Goal: Check status: Check status

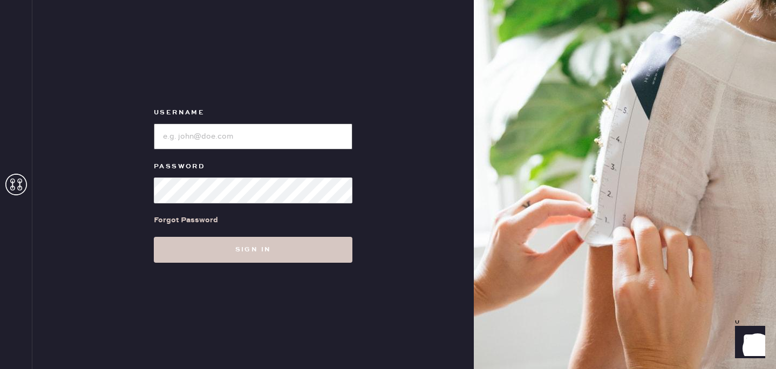
click at [287, 138] on input "loginName" at bounding box center [253, 137] width 199 height 26
type input "reformationsantamonica"
click at [154, 237] on button "Sign in" at bounding box center [253, 250] width 199 height 26
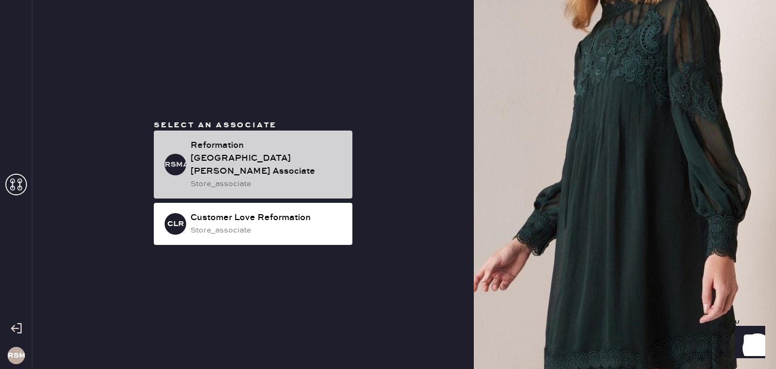
click at [248, 170] on div "Reformation [GEOGRAPHIC_DATA][PERSON_NAME] Associate" at bounding box center [266, 158] width 153 height 39
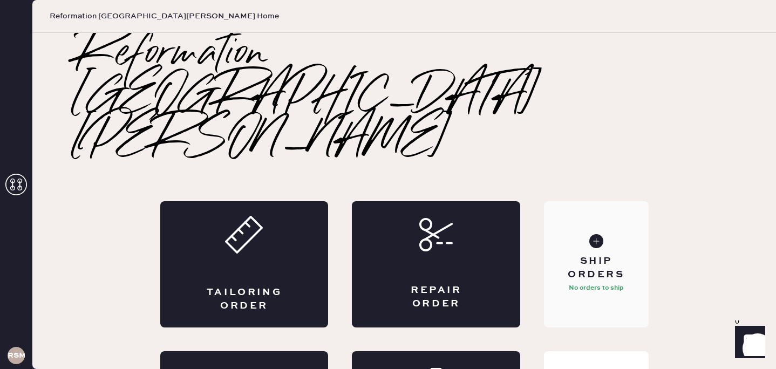
click at [601, 255] on div "Ship Orders" at bounding box center [595, 268] width 87 height 27
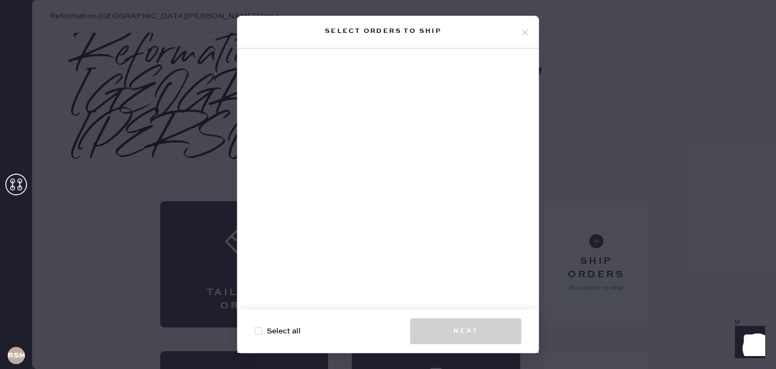
click at [526, 31] on use at bounding box center [525, 32] width 6 height 6
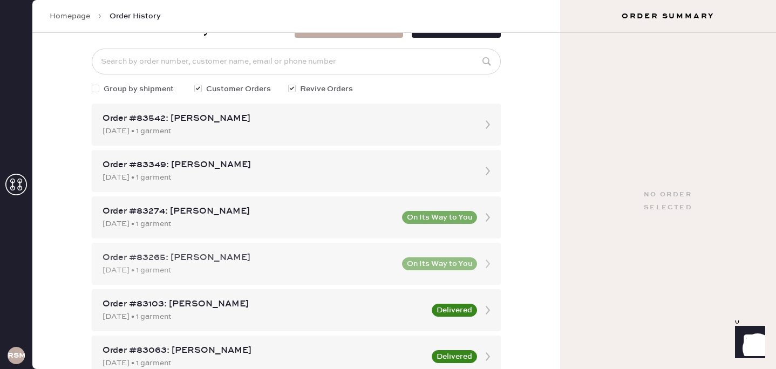
scroll to position [49, 0]
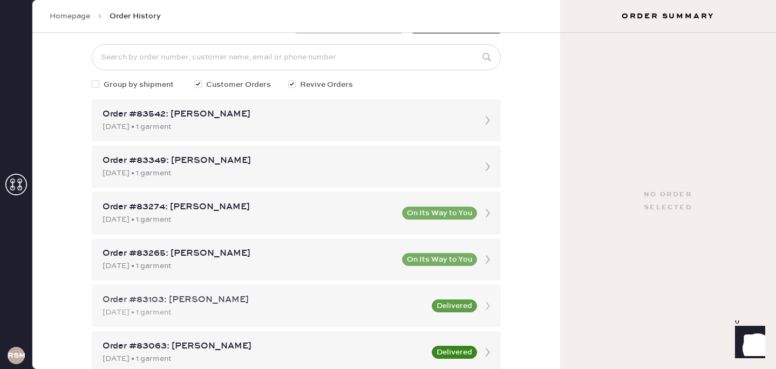
click at [332, 296] on div "Order #83103: [PERSON_NAME]" at bounding box center [263, 299] width 323 height 13
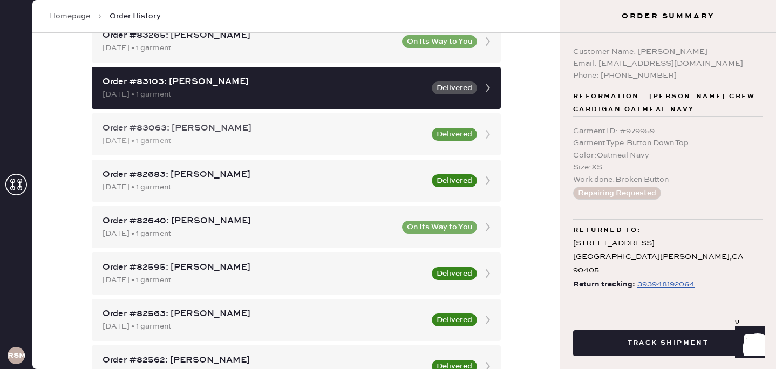
scroll to position [270, 0]
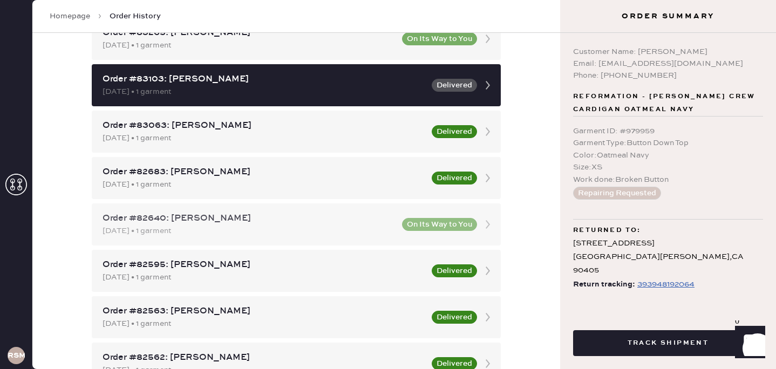
click at [241, 224] on div "Order #82640: [PERSON_NAME]" at bounding box center [248, 218] width 293 height 13
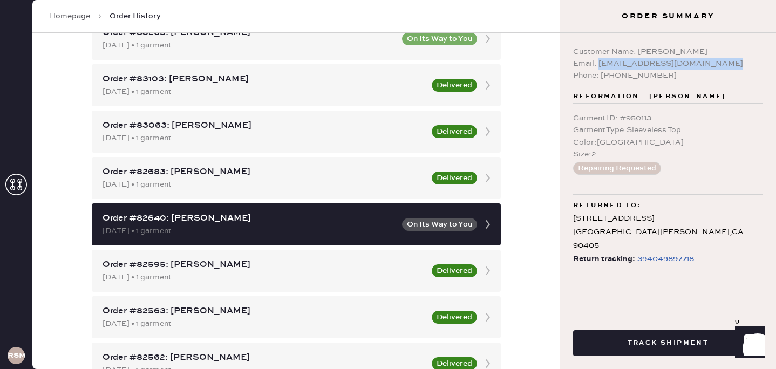
drag, startPoint x: 707, startPoint y: 63, endPoint x: 598, endPoint y: 66, distance: 109.0
click at [598, 66] on div "Email: [EMAIL_ADDRESS][DOMAIN_NAME]" at bounding box center [668, 64] width 190 height 12
copy div "[EMAIL_ADDRESS][DOMAIN_NAME]"
